Goal: Task Accomplishment & Management: Manage account settings

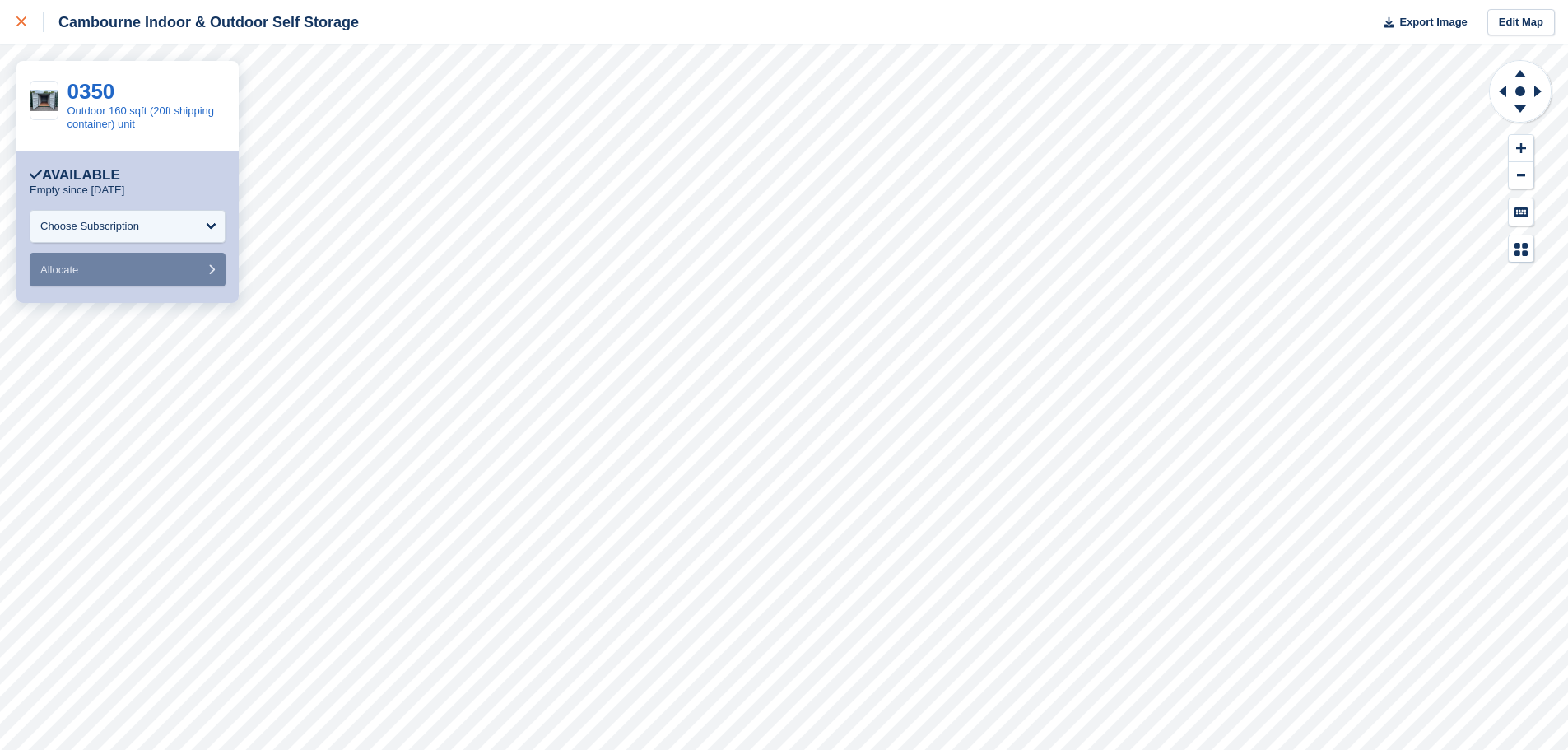
drag, startPoint x: 0, startPoint y: 0, endPoint x: 17, endPoint y: 21, distance: 27.0
click at [17, 21] on icon at bounding box center [21, 21] width 10 height 10
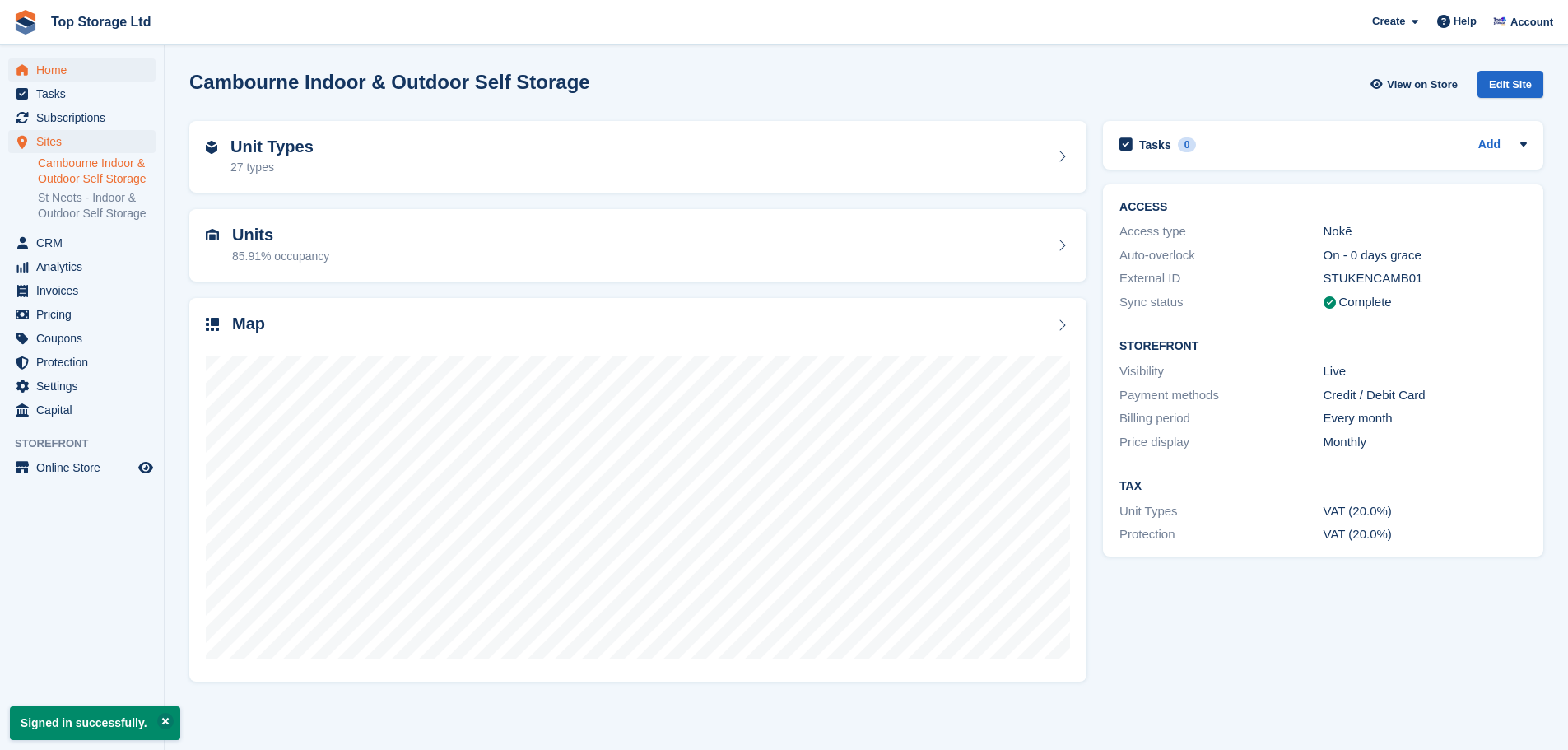
click at [56, 61] on span "Home" at bounding box center [86, 69] width 99 height 23
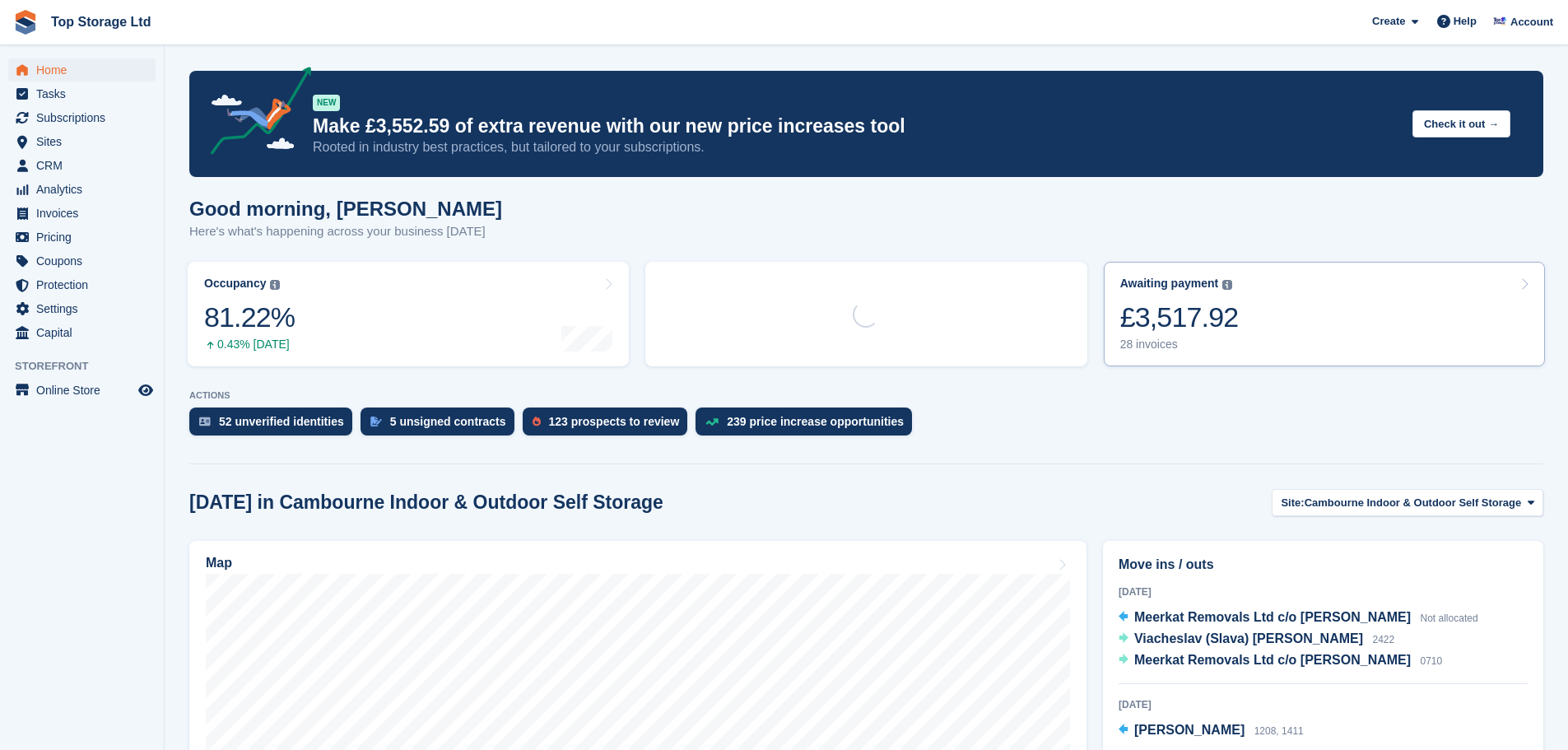
click at [1221, 319] on div "£3,517.92" at bounding box center [1179, 317] width 119 height 34
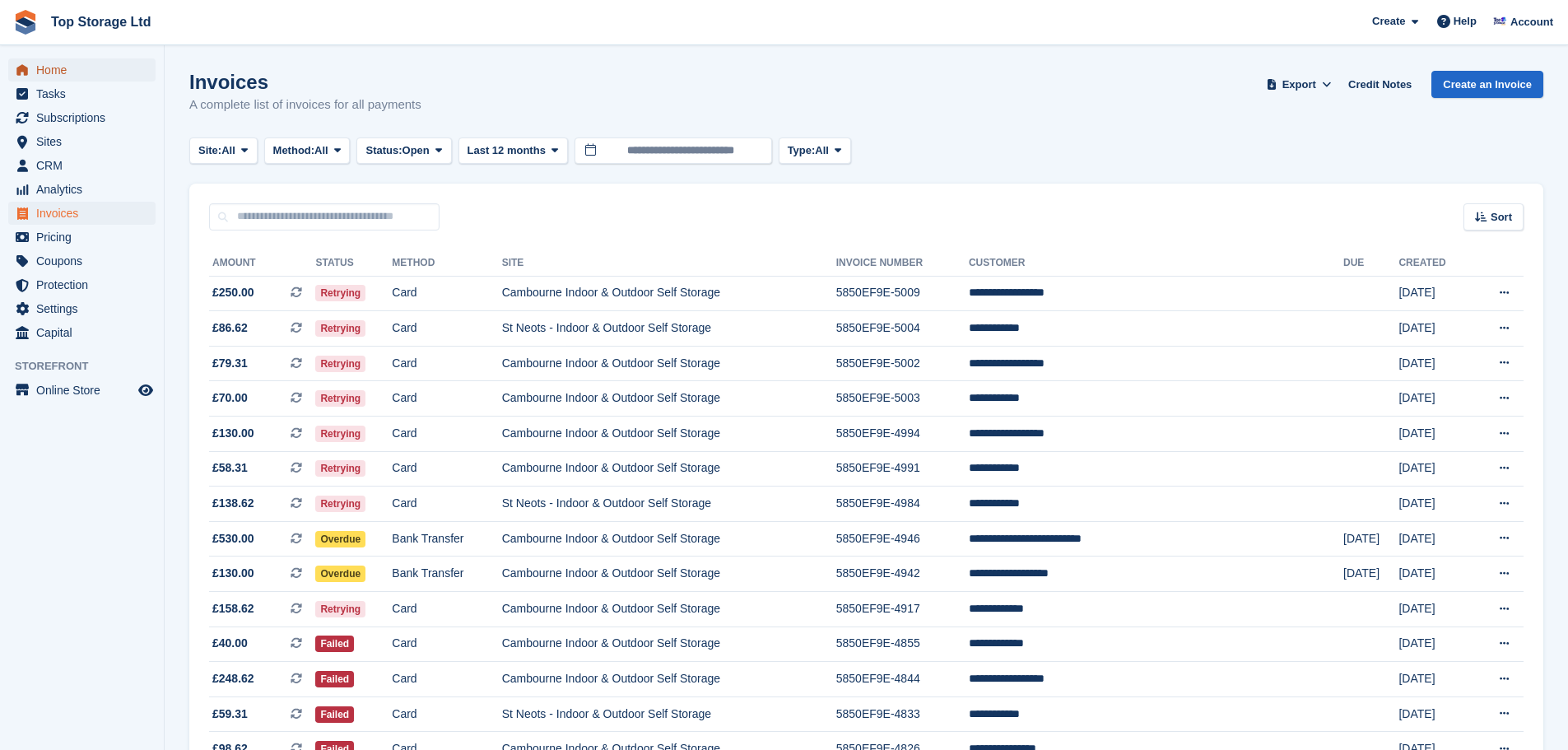
click at [66, 65] on span "Home" at bounding box center [86, 69] width 99 height 23
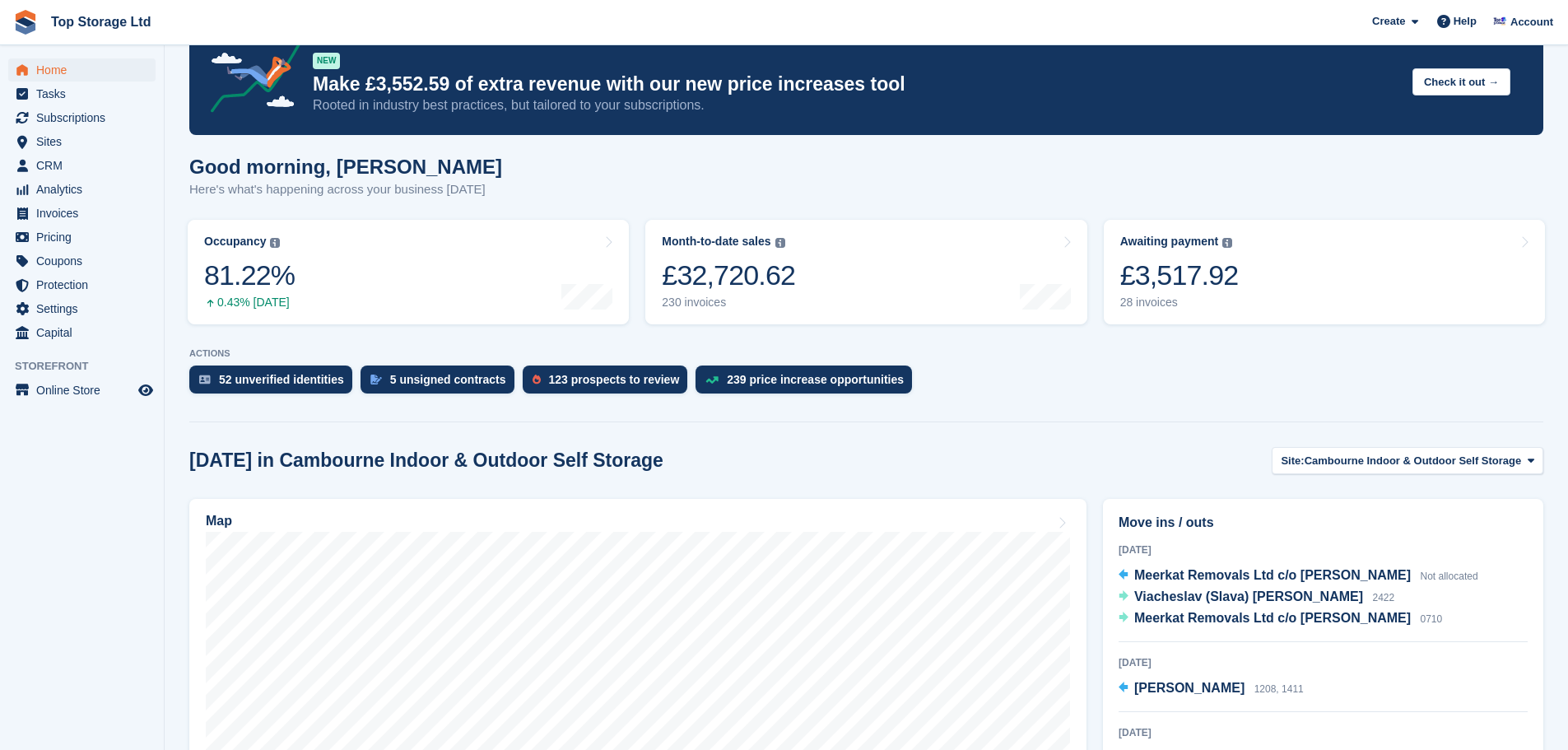
scroll to position [165, 0]
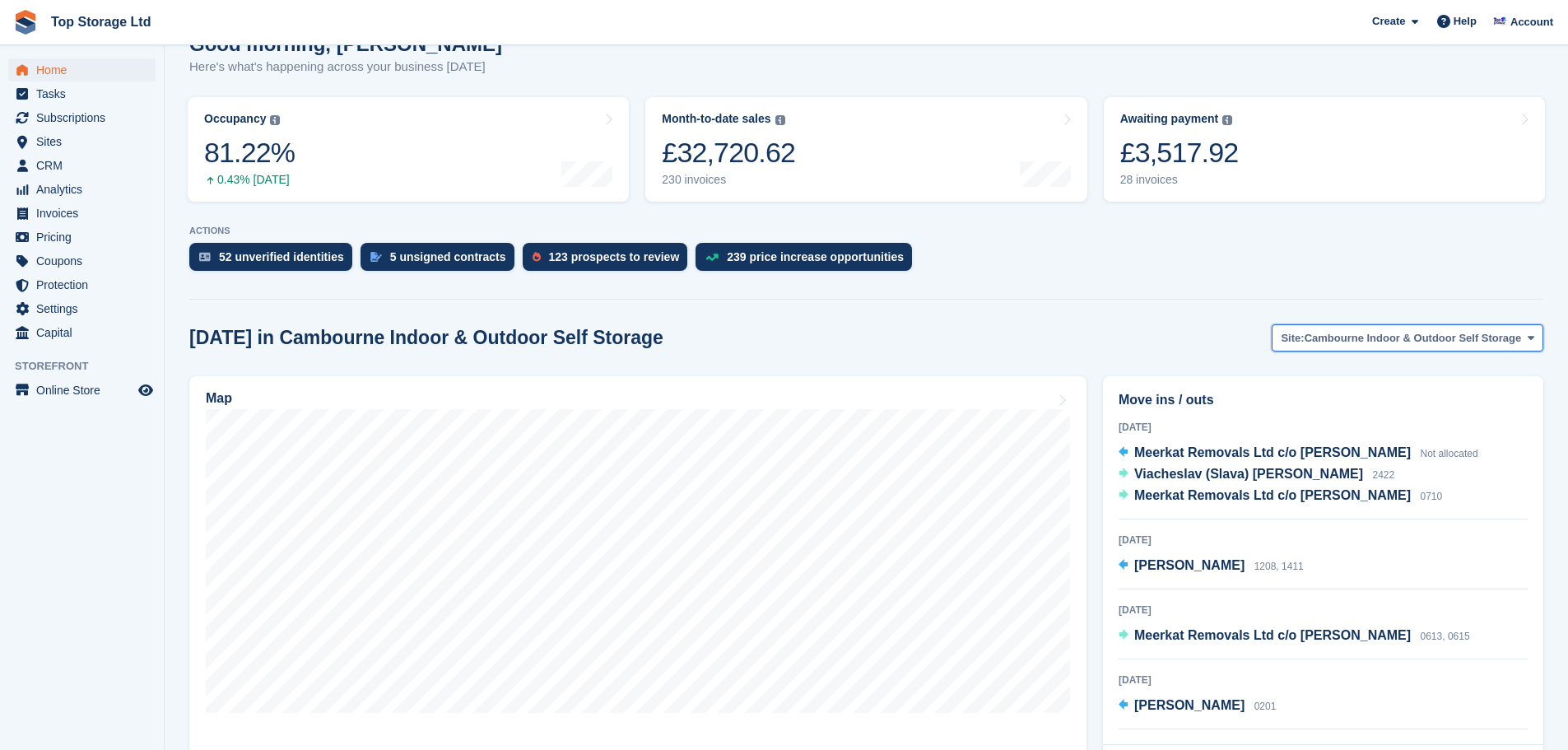
click at [1408, 327] on button "Site: Cambourne Indoor & Outdoor Self Storage" at bounding box center [1407, 338] width 272 height 27
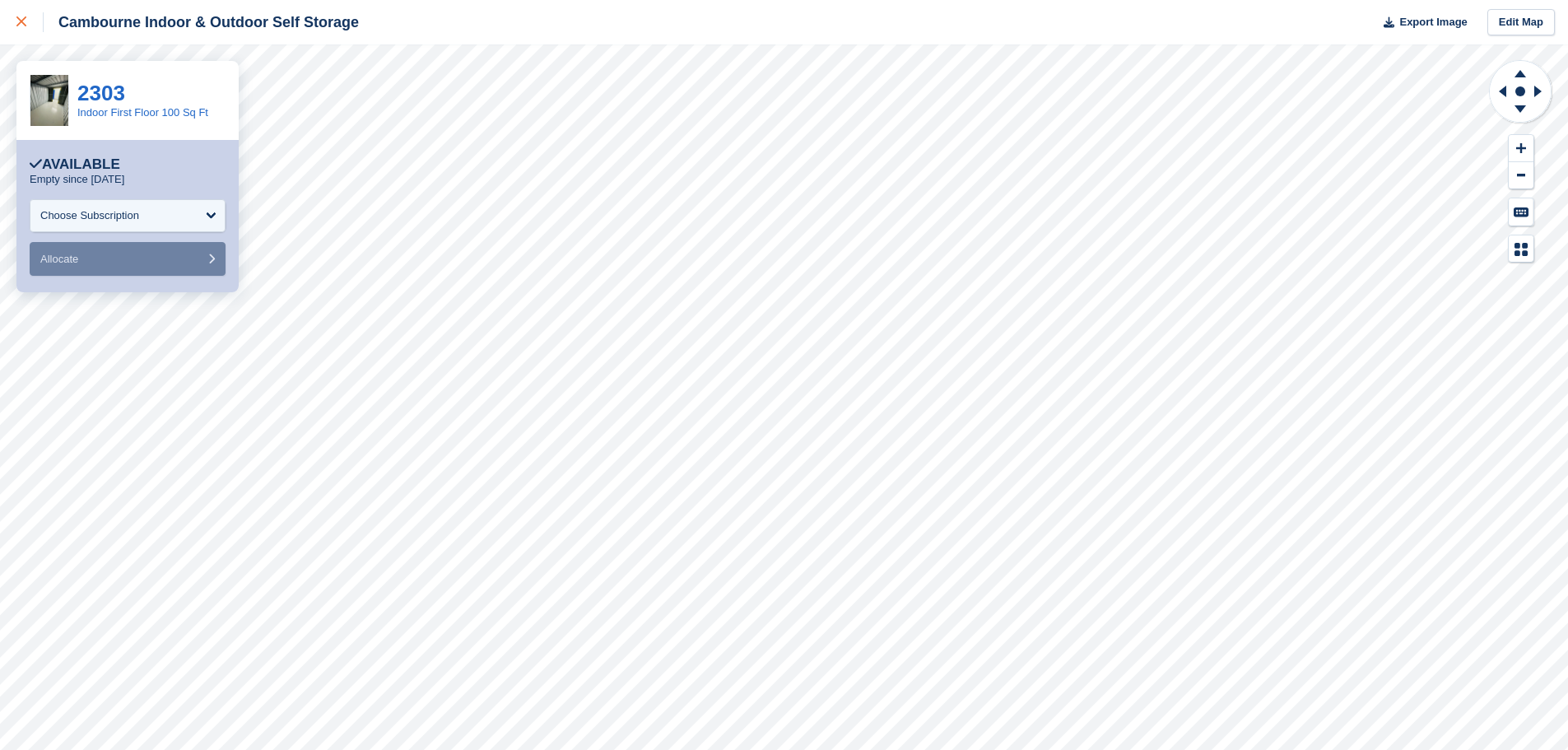
click at [19, 19] on icon at bounding box center [21, 21] width 10 height 10
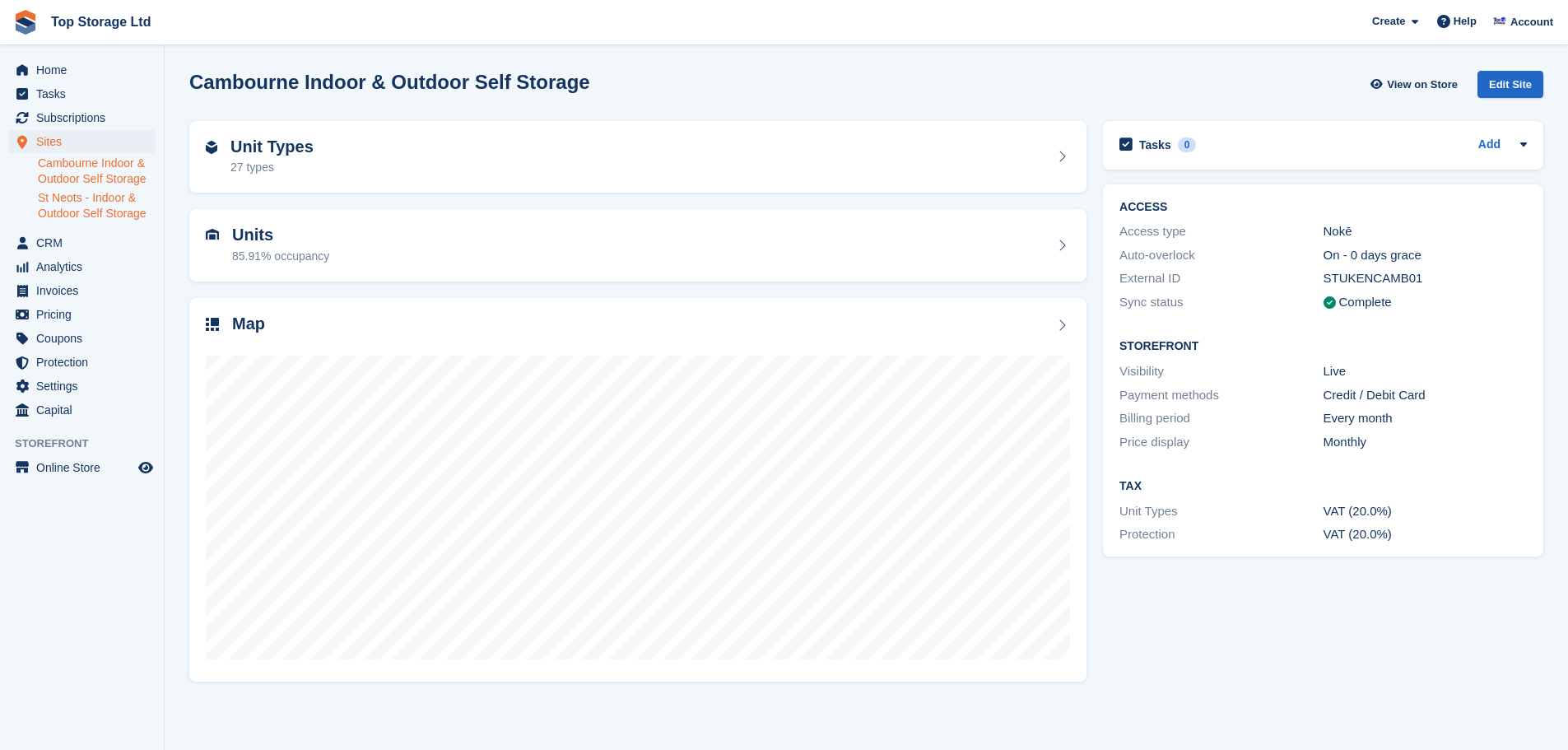
click at [56, 215] on link "St Neots - Indoor & Outdoor Self Storage" at bounding box center [97, 206] width 118 height 31
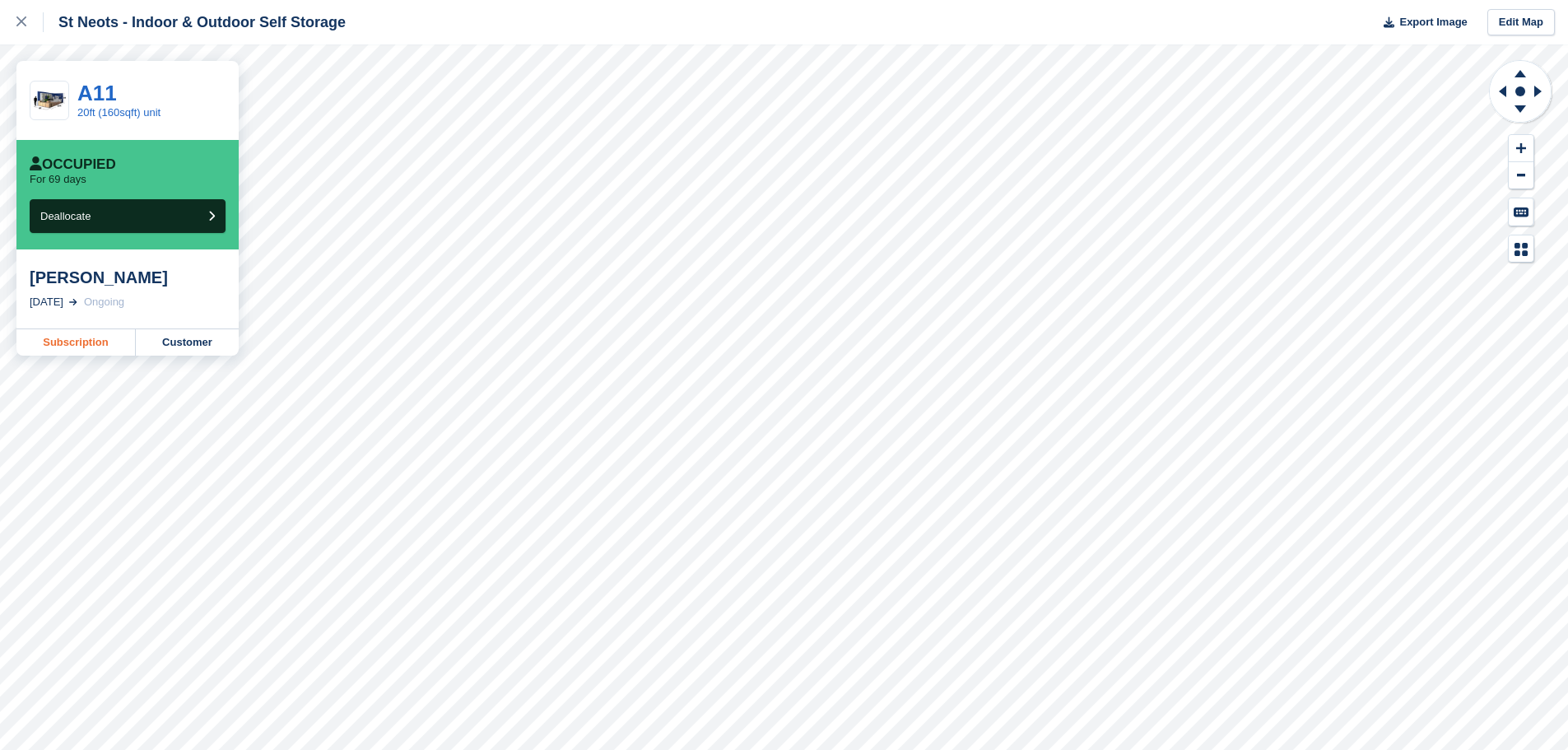
click at [102, 344] on link "Subscription" at bounding box center [76, 342] width 120 height 26
click at [103, 109] on link "20ft (160sqft) unit" at bounding box center [119, 112] width 83 height 12
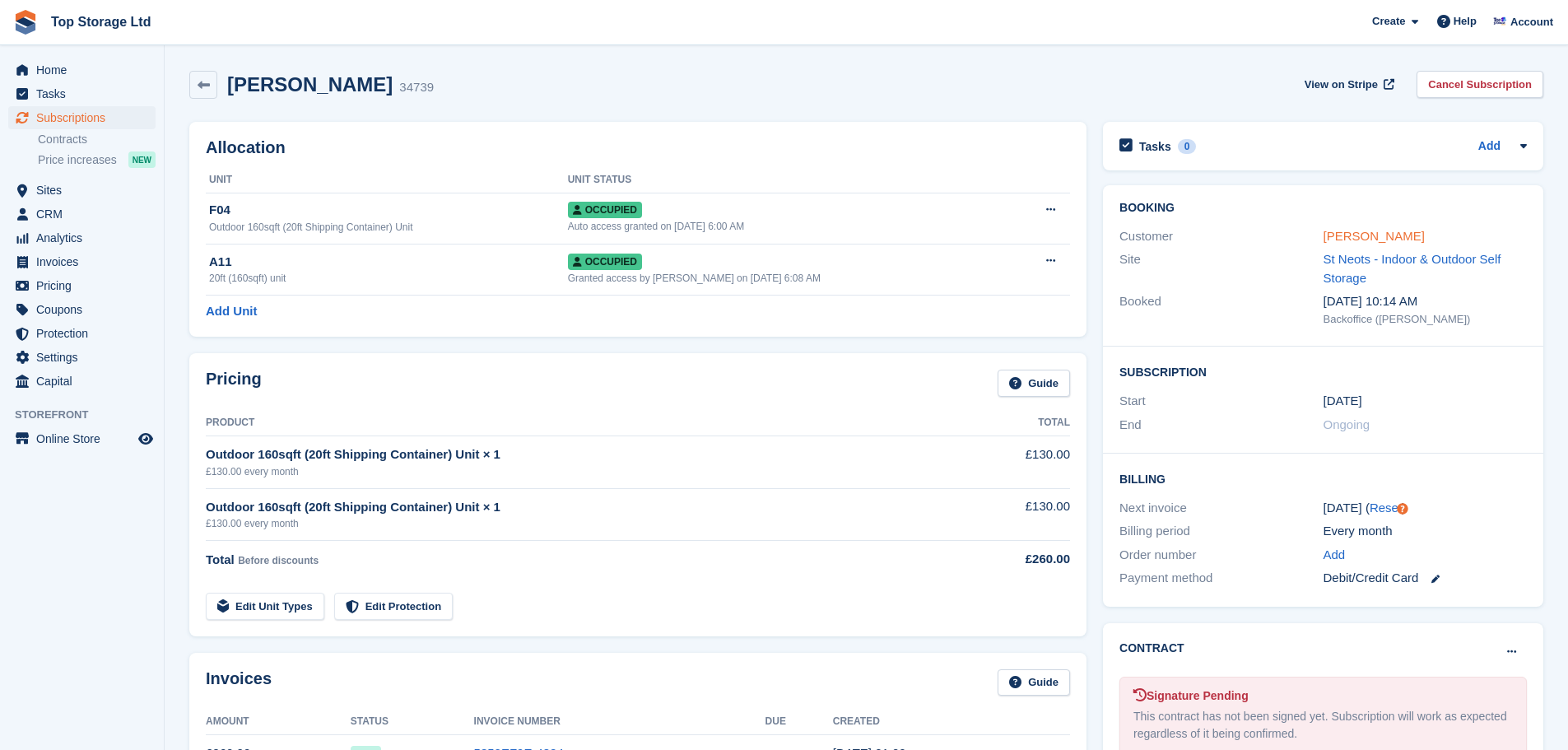
click at [1371, 234] on link "Elaine Freeman" at bounding box center [1374, 236] width 102 height 14
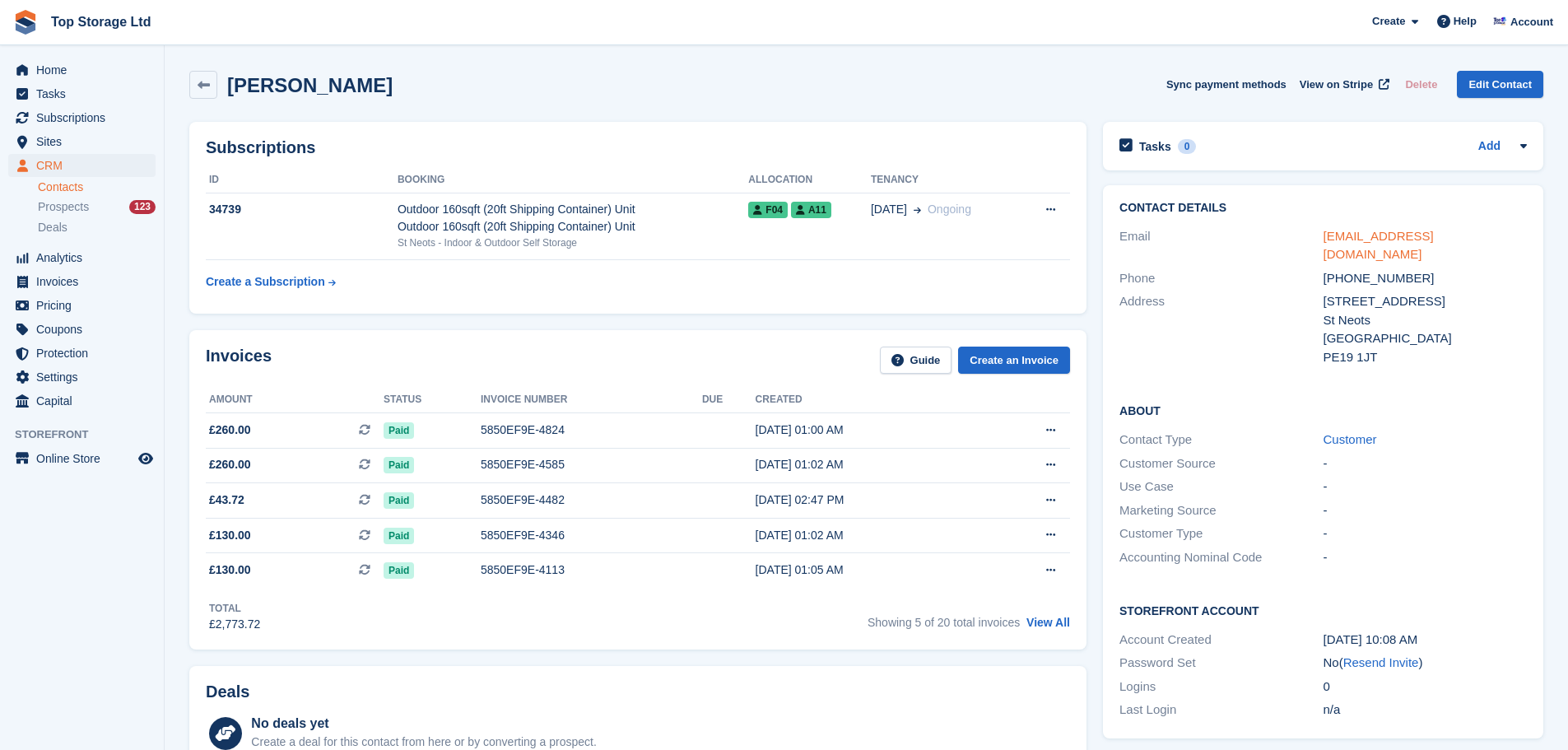
click at [1368, 234] on link "elaine24062003@hotmail.co.uk" at bounding box center [1378, 246] width 110 height 33
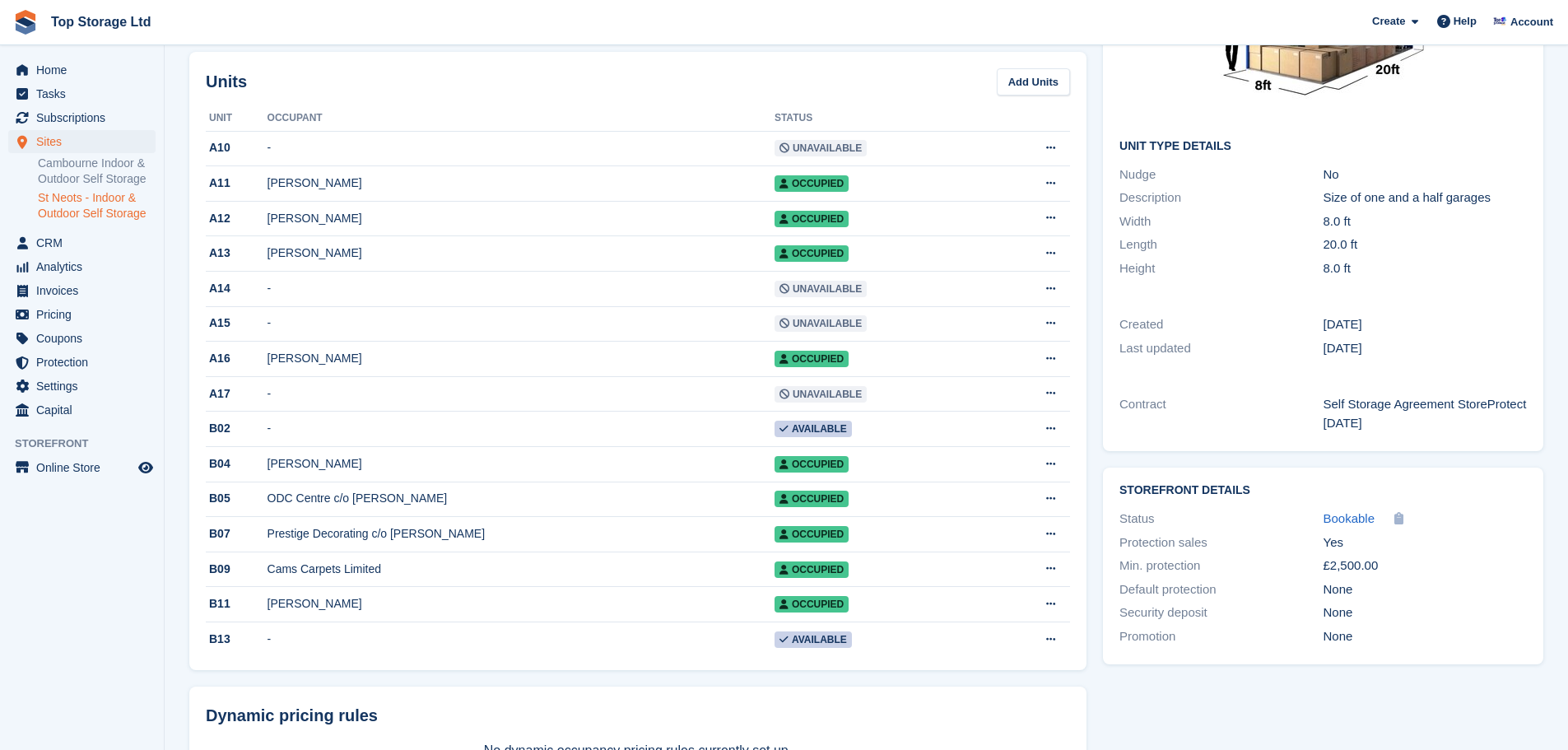
scroll to position [165, 0]
